Goal: Navigation & Orientation: Find specific page/section

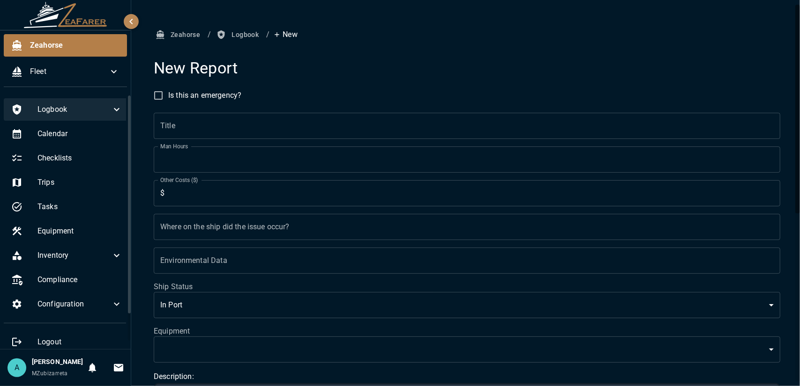
click at [67, 111] on span "Logbook" at bounding box center [74, 109] width 74 height 11
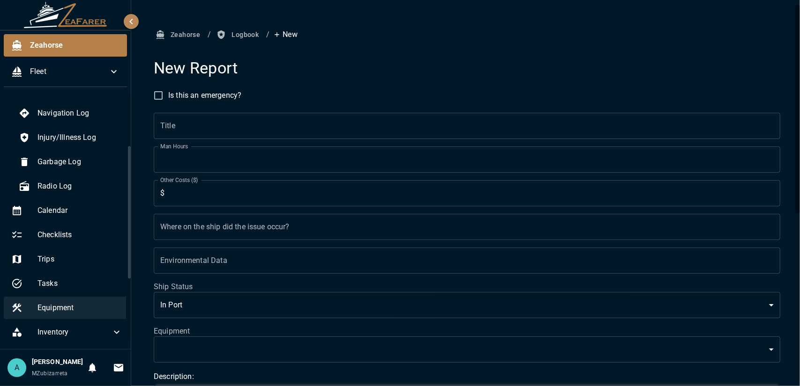
scroll to position [141, 0]
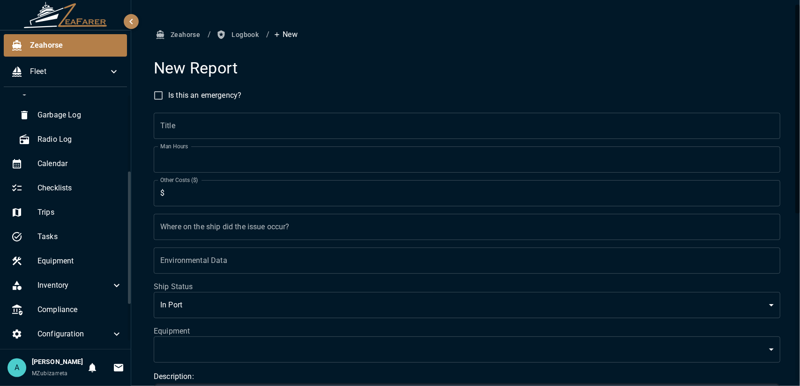
click at [91, 249] on ul "Logbook Faults Daily Log Trip Log Navigation Log Injury/Illness Log Garbage Log…" at bounding box center [66, 171] width 133 height 435
drag, startPoint x: 97, startPoint y: 259, endPoint x: 127, endPoint y: 261, distance: 30.1
click at [98, 260] on span "Equipment" at bounding box center [79, 261] width 85 height 11
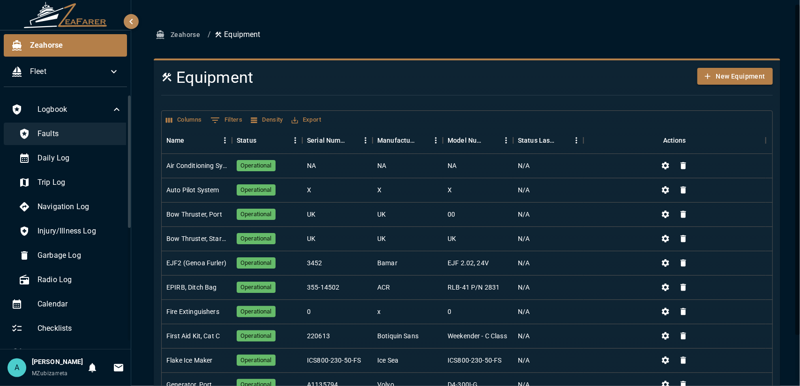
click at [84, 134] on span "Faults" at bounding box center [79, 133] width 85 height 11
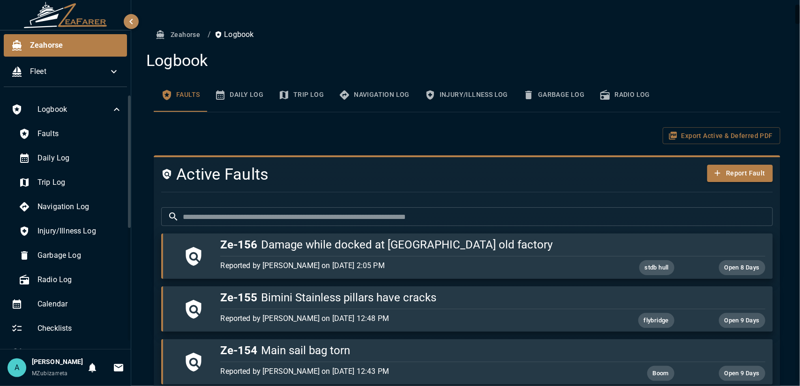
drag, startPoint x: 799, startPoint y: 192, endPoint x: 799, endPoint y: -2, distance: 193.9
click at [799, 0] on html "Zeahorse Fleet Logbook Faults Daily Log Trip Log Navigation Log Injury/Illness …" at bounding box center [400, 193] width 800 height 386
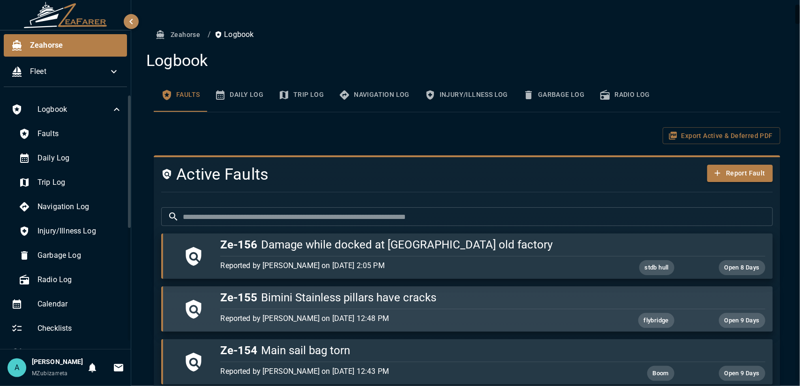
scroll to position [47, 0]
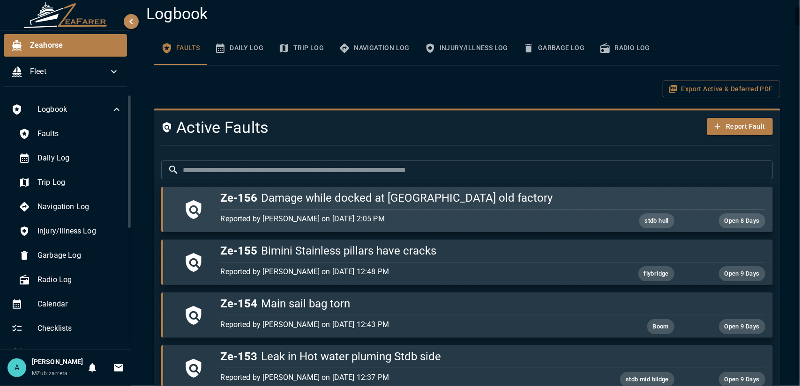
click at [468, 206] on div "button" at bounding box center [490, 208] width 548 height 4
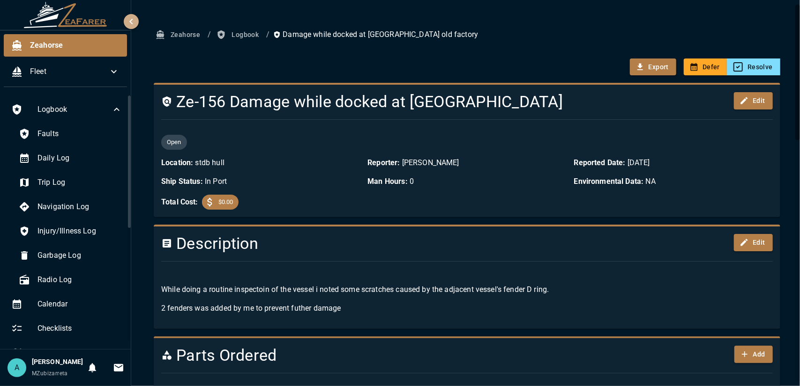
click at [136, 22] on icon "button" at bounding box center [131, 21] width 11 height 11
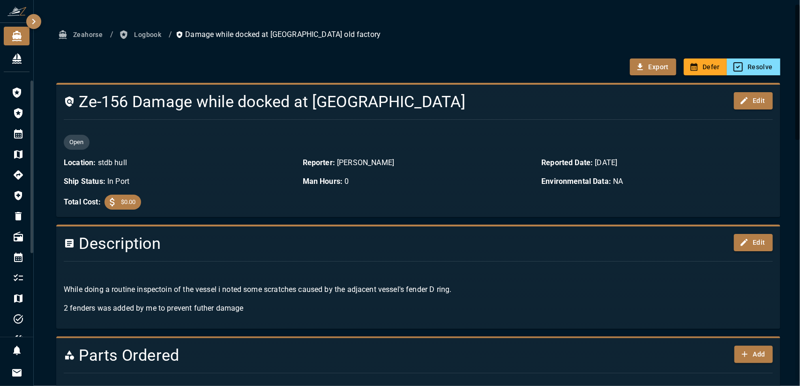
click at [159, 34] on button "Logbook" at bounding box center [141, 34] width 48 height 17
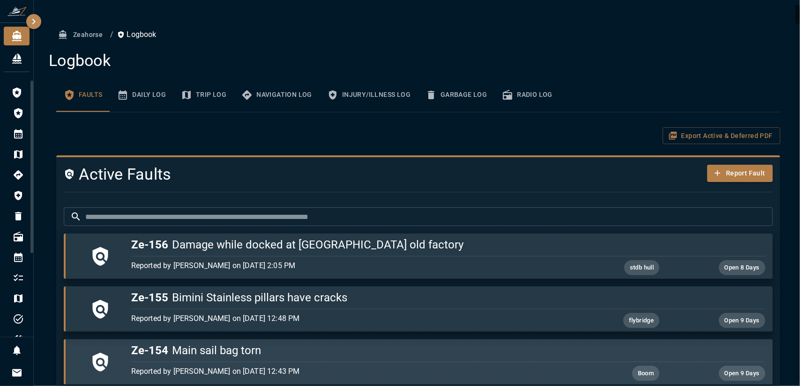
scroll to position [141, 0]
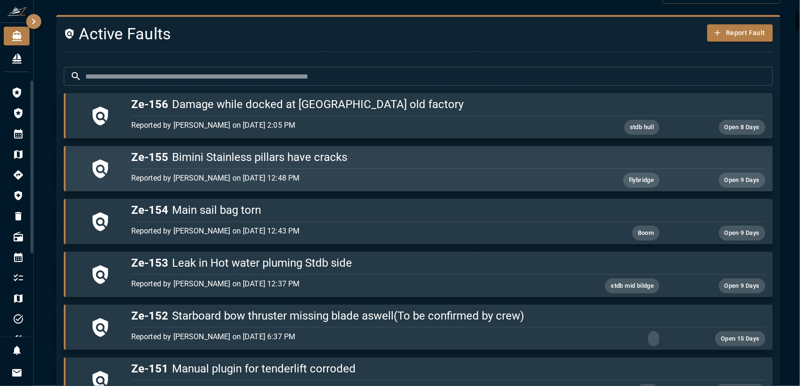
click at [246, 181] on p "Reported by [PERSON_NAME] on [DATE] 12:48 PM" at bounding box center [342, 178] width 422 height 11
